Goal: Task Accomplishment & Management: Manage account settings

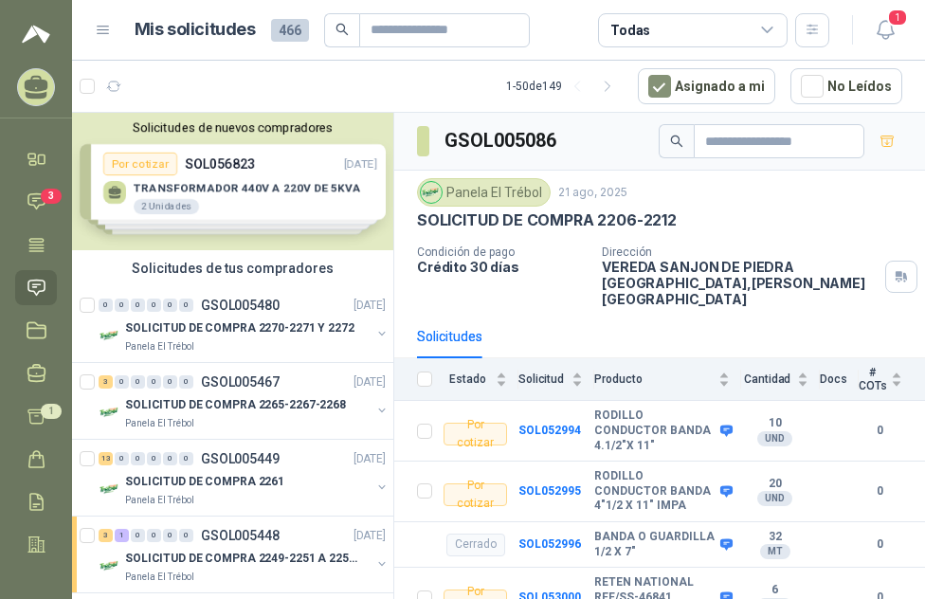
scroll to position [159, 0]
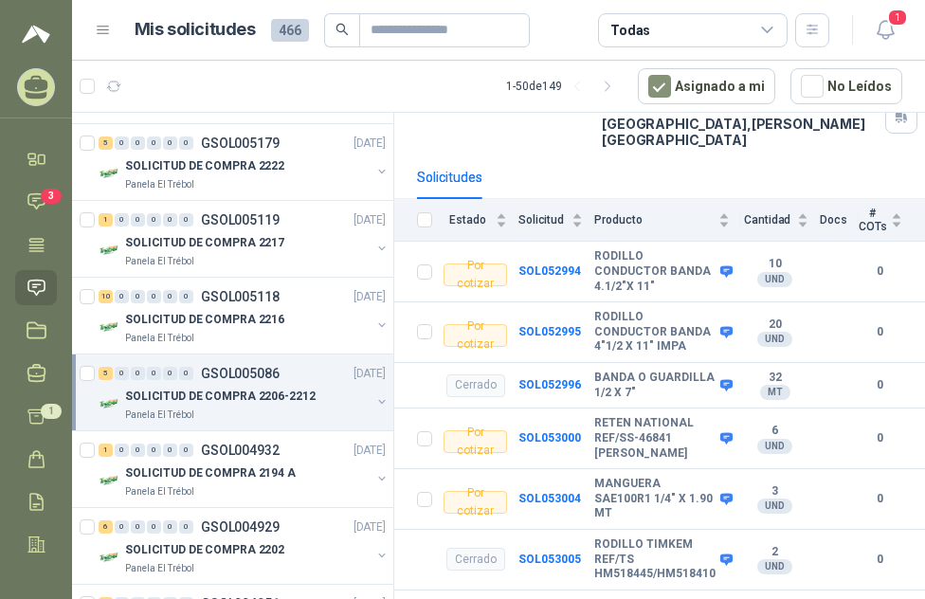
click at [54, 274] on ul "Inicio Chat 3 Tareas Solicitudes Licitaciones Negociaciones Cotizar 1 Órdenes d…" at bounding box center [36, 347] width 72 height 412
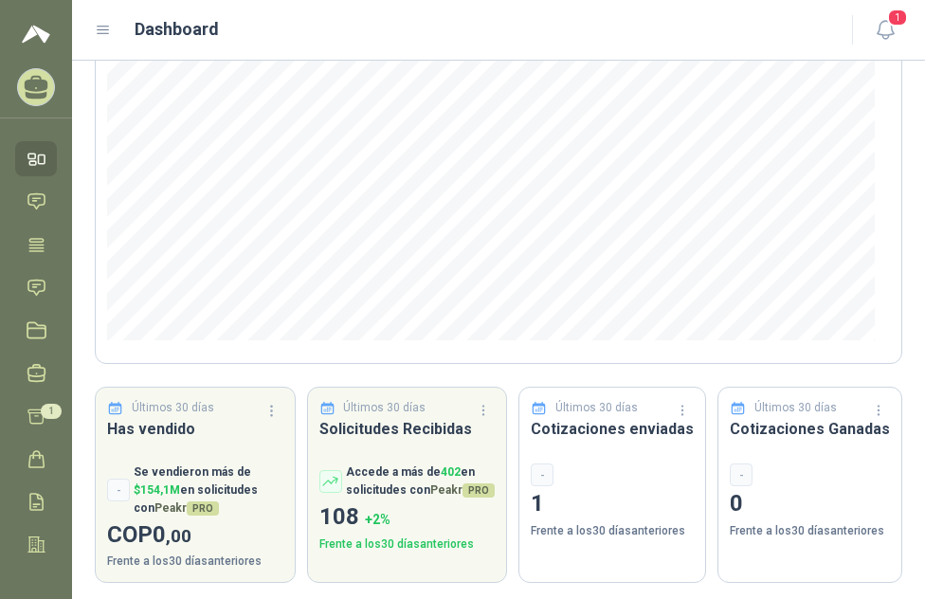
scroll to position [273, 0]
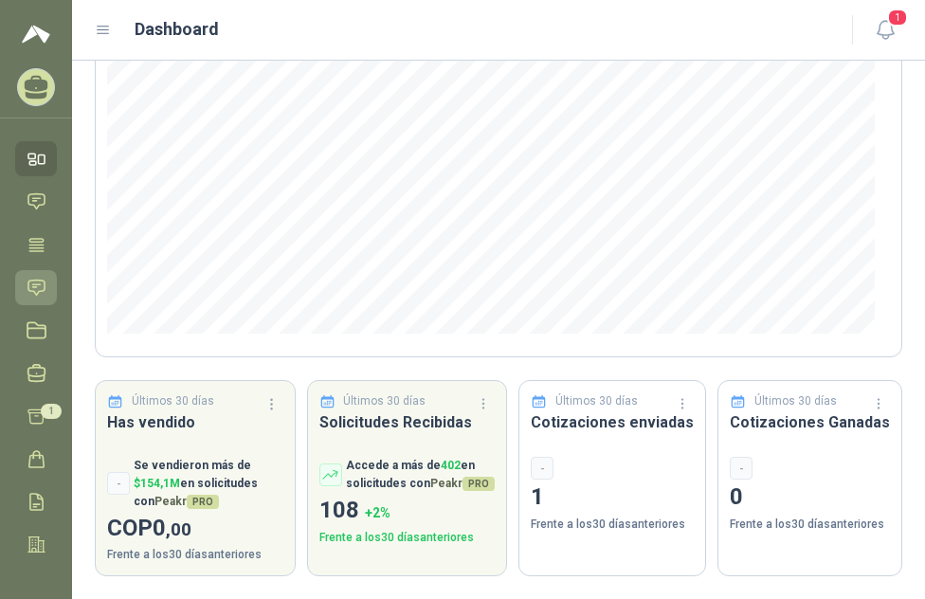
click at [35, 283] on icon at bounding box center [37, 288] width 20 height 20
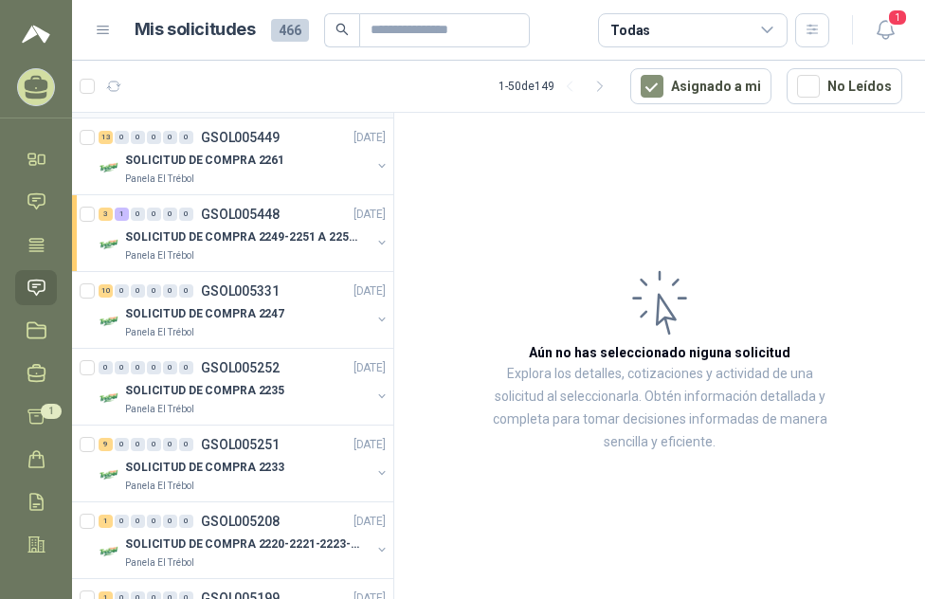
scroll to position [379, 0]
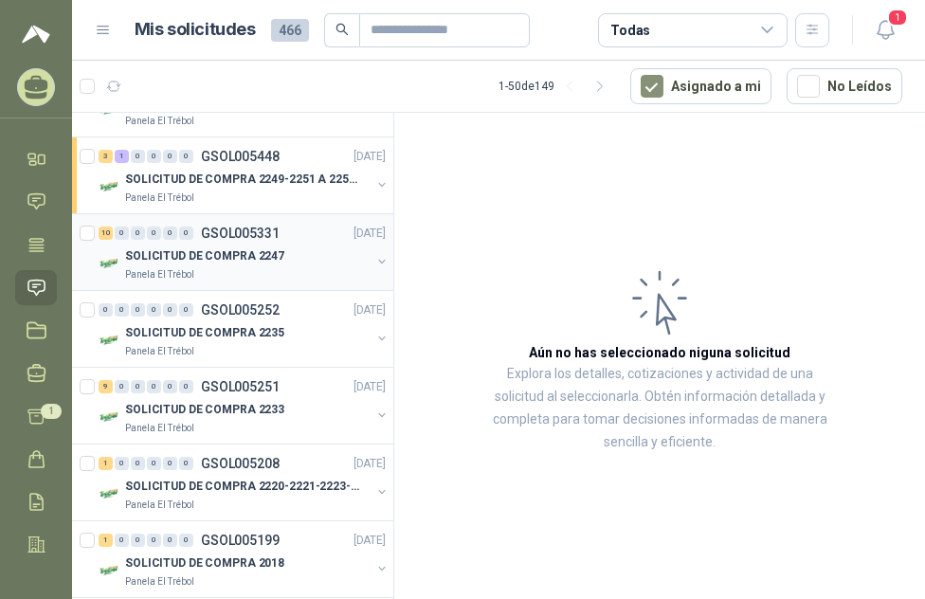
click at [210, 247] on p "SOLICITUD DE COMPRA 2247" at bounding box center [204, 256] width 159 height 18
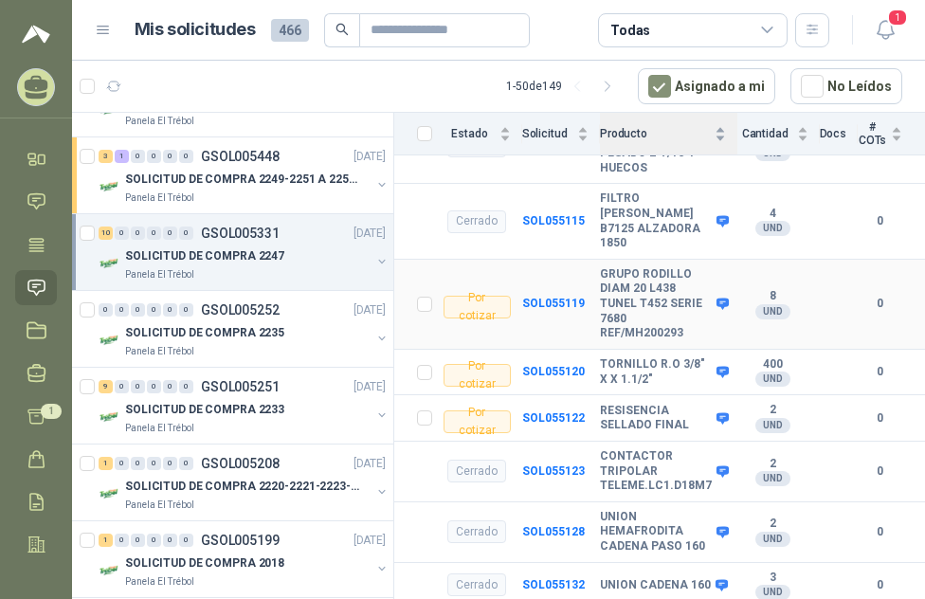
scroll to position [569, 0]
